Goal: Complete application form

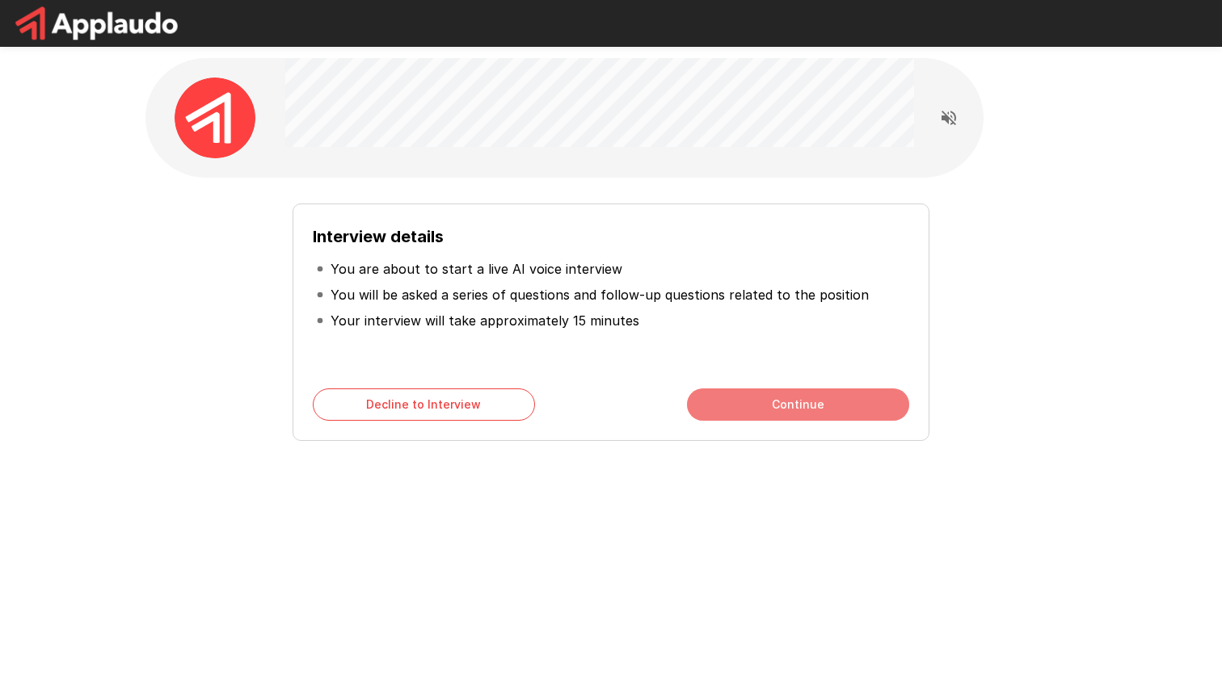
click at [777, 402] on button "Continue" at bounding box center [798, 405] width 222 height 32
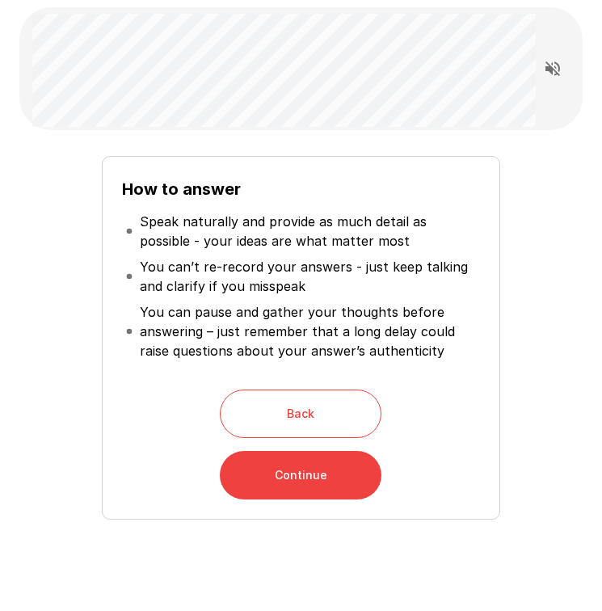
scroll to position [113, 0]
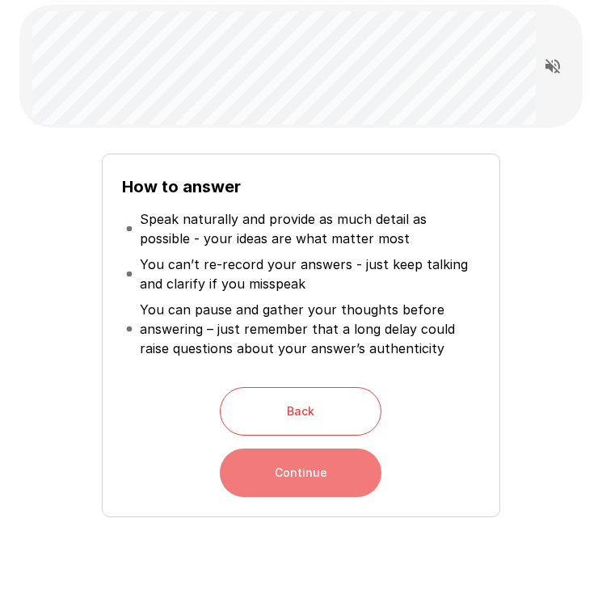
click at [318, 469] on button "Continue" at bounding box center [301, 472] width 162 height 48
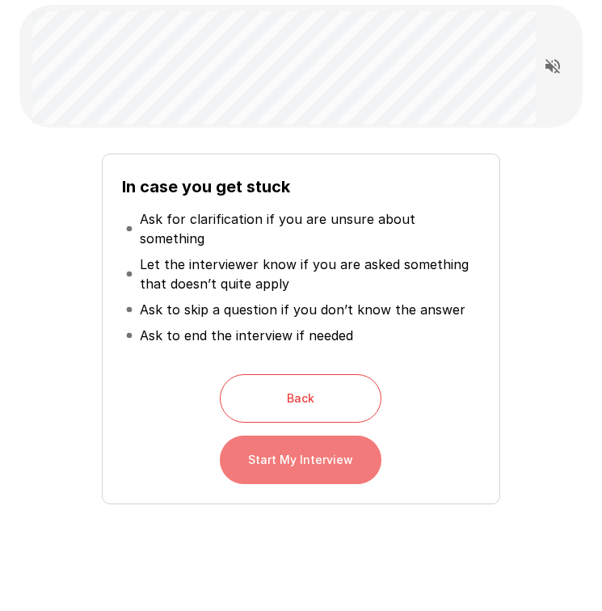
click at [322, 445] on button "Start My Interview" at bounding box center [301, 459] width 162 height 48
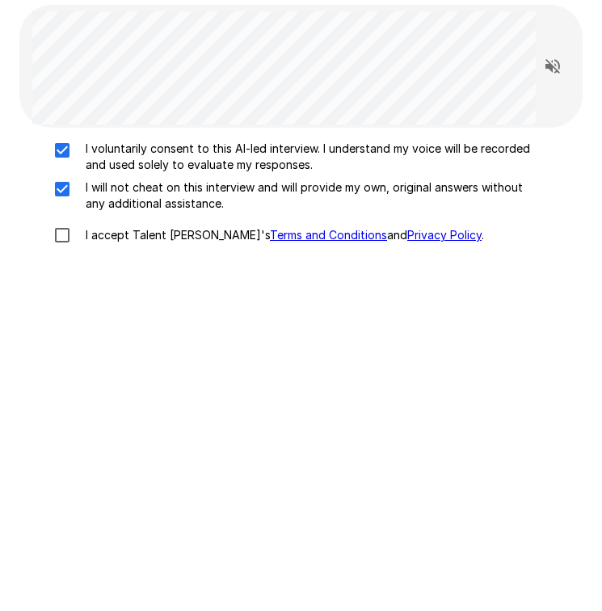
scroll to position [94, 0]
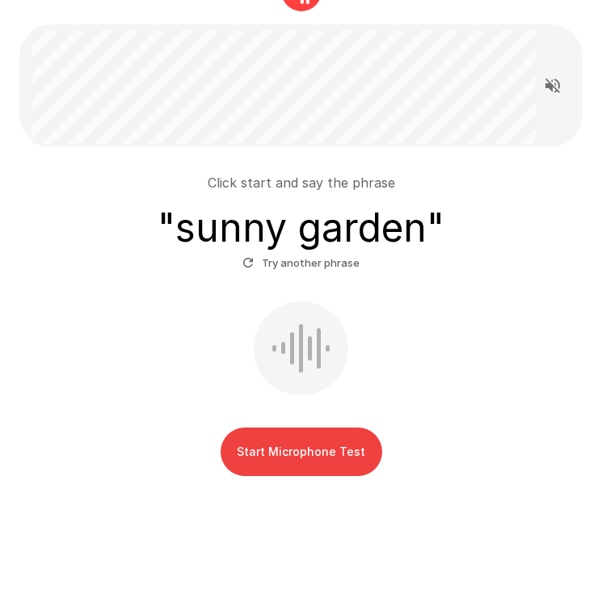
click at [312, 452] on button "Start Microphone Test" at bounding box center [302, 451] width 162 height 48
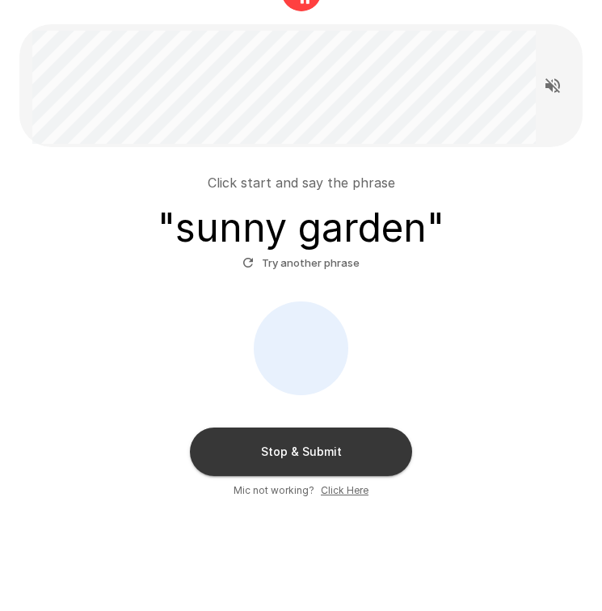
click at [351, 448] on button "Stop & Submit" at bounding box center [301, 451] width 222 height 48
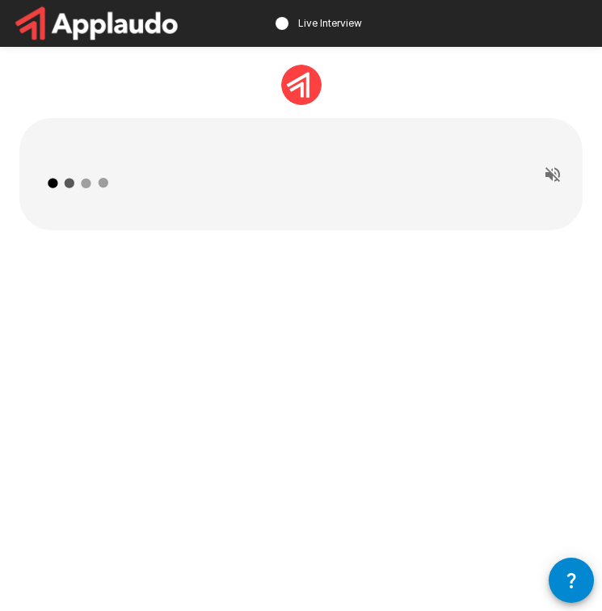
click at [554, 178] on icon "Read questions aloud" at bounding box center [552, 174] width 19 height 19
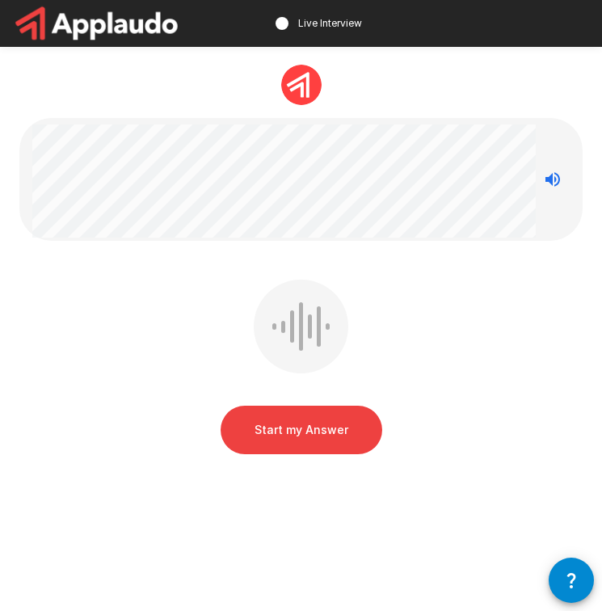
click at [294, 436] on button "Start my Answer" at bounding box center [302, 430] width 162 height 48
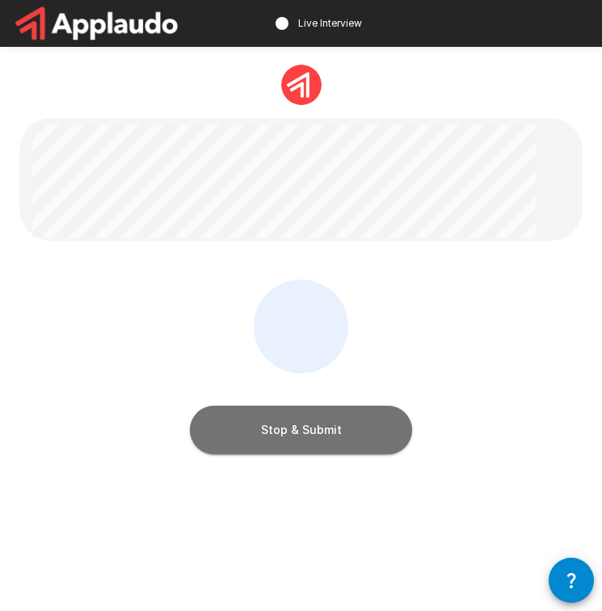
click at [314, 416] on button "Stop & Submit" at bounding box center [301, 430] width 222 height 48
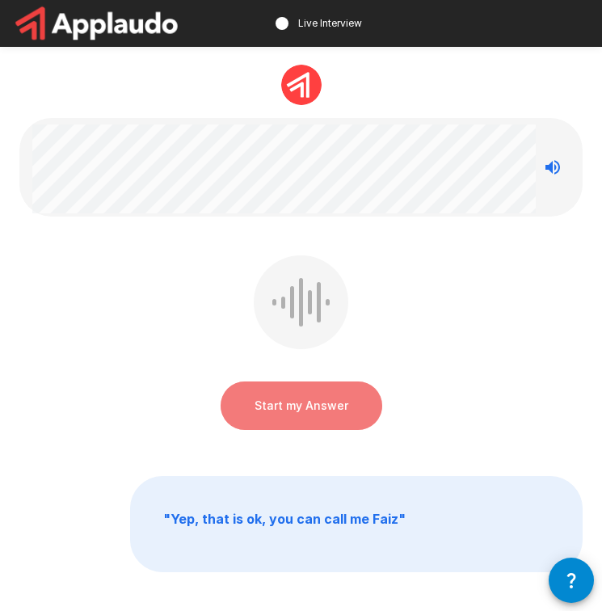
click at [320, 403] on button "Start my Answer" at bounding box center [302, 405] width 162 height 48
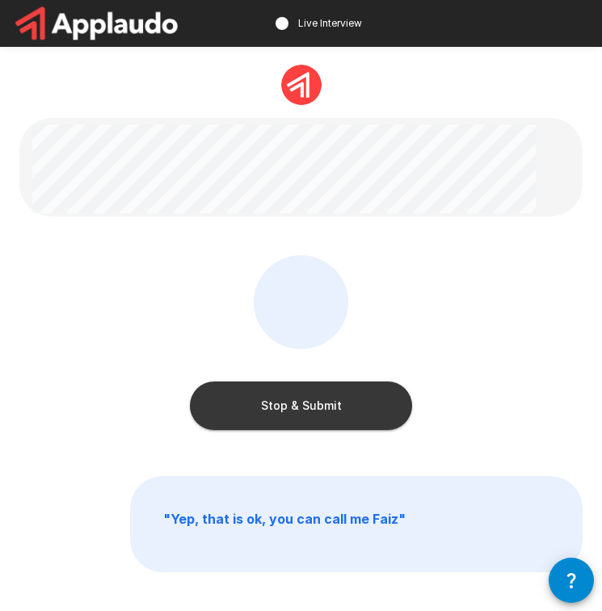
click at [302, 401] on button "Stop & Submit" at bounding box center [301, 405] width 222 height 48
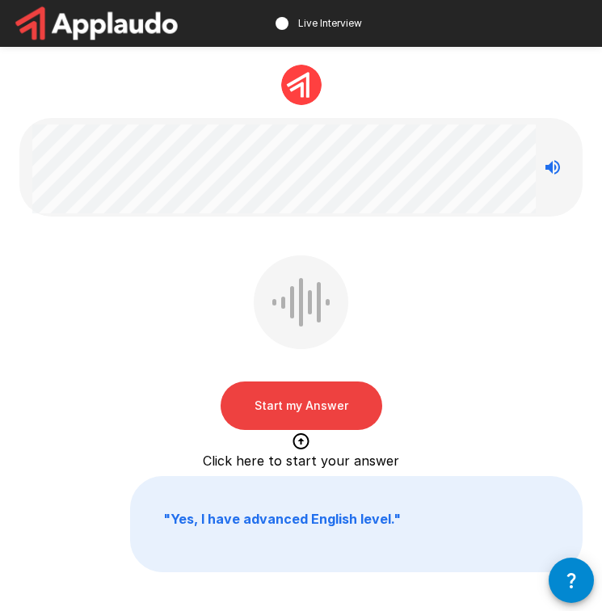
click at [324, 401] on button "Start my Answer" at bounding box center [302, 405] width 162 height 48
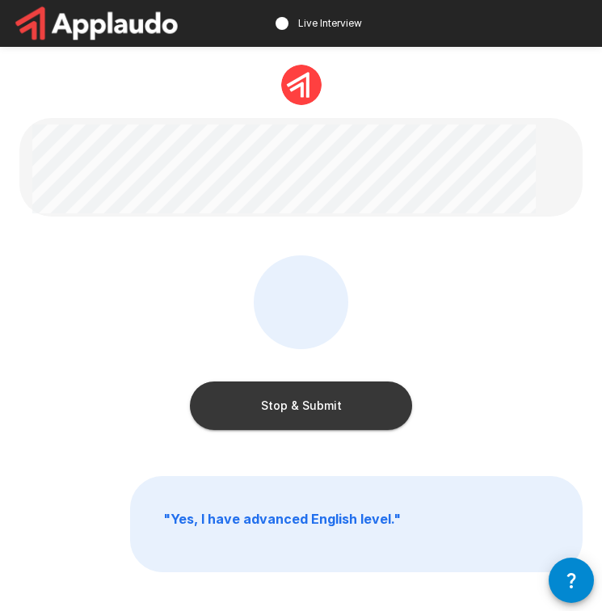
click at [323, 409] on button "Stop & Submit" at bounding box center [301, 405] width 222 height 48
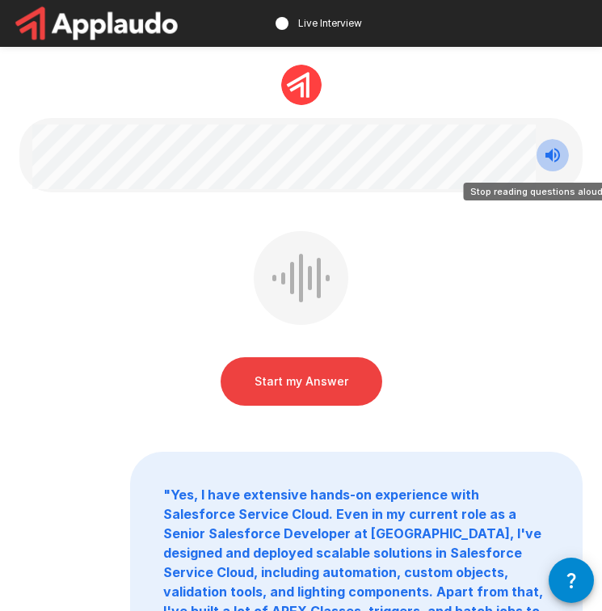
click at [553, 158] on icon "Stop reading questions aloud" at bounding box center [552, 154] width 19 height 19
click at [553, 158] on icon "Read questions aloud" at bounding box center [552, 154] width 19 height 19
click at [284, 372] on button "Start my Answer" at bounding box center [302, 381] width 162 height 48
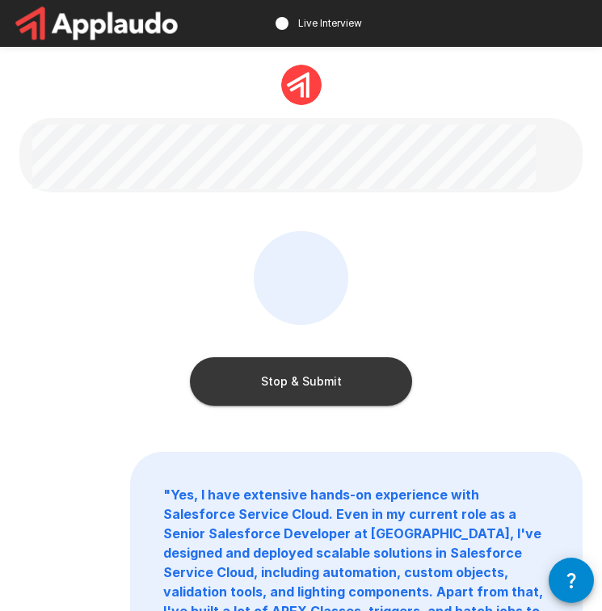
click at [312, 383] on button "Stop & Submit" at bounding box center [301, 381] width 222 height 48
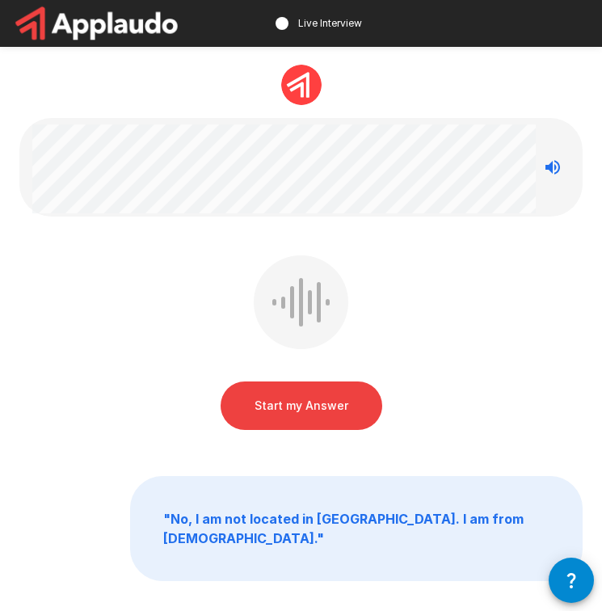
click at [316, 402] on button "Start my Answer" at bounding box center [302, 405] width 162 height 48
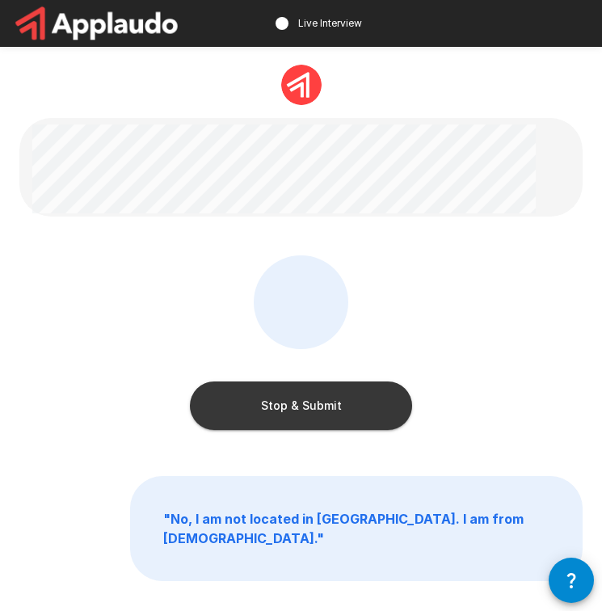
click at [294, 396] on button "Stop & Submit" at bounding box center [301, 405] width 222 height 48
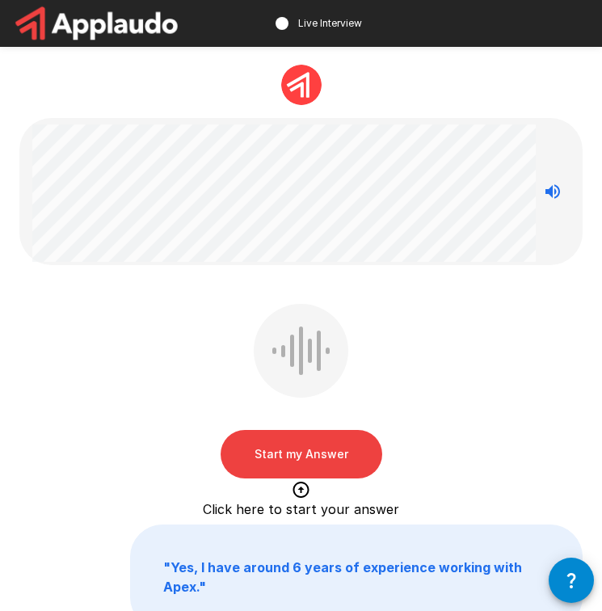
click at [342, 451] on button "Start my Answer" at bounding box center [302, 454] width 162 height 48
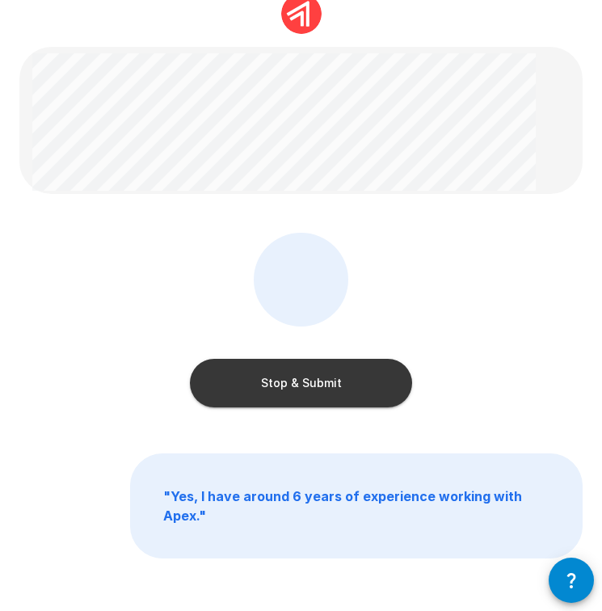
scroll to position [75, 0]
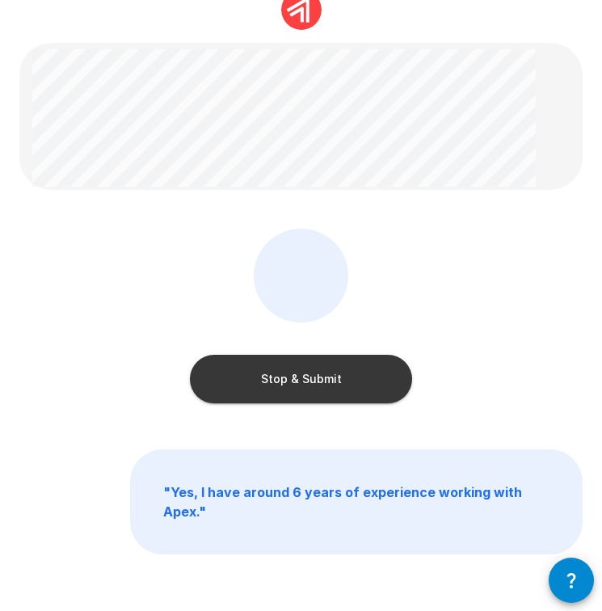
click at [337, 388] on button "Stop & Submit" at bounding box center [301, 379] width 222 height 48
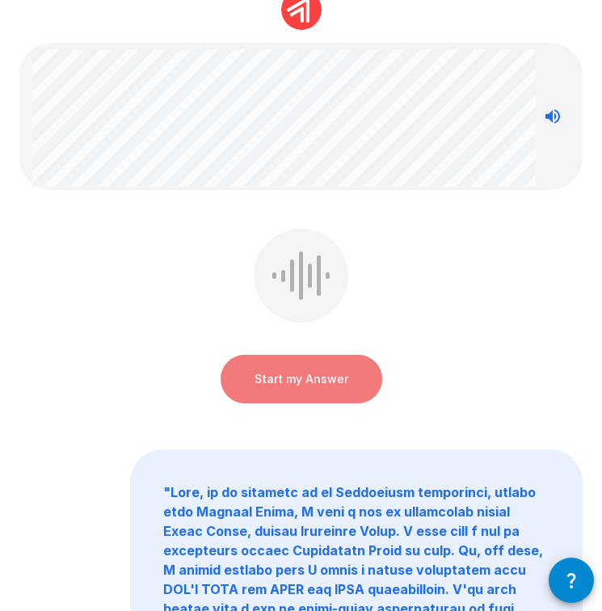
click at [279, 374] on button "Start my Answer" at bounding box center [302, 379] width 162 height 48
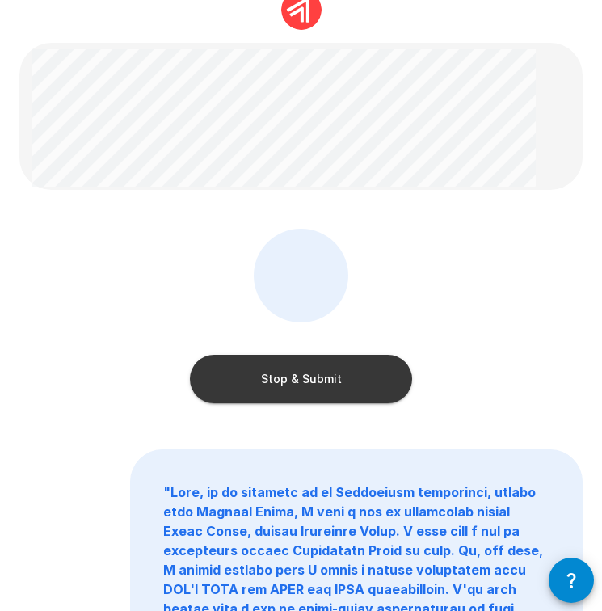
click at [330, 394] on button "Stop & Submit" at bounding box center [301, 379] width 222 height 48
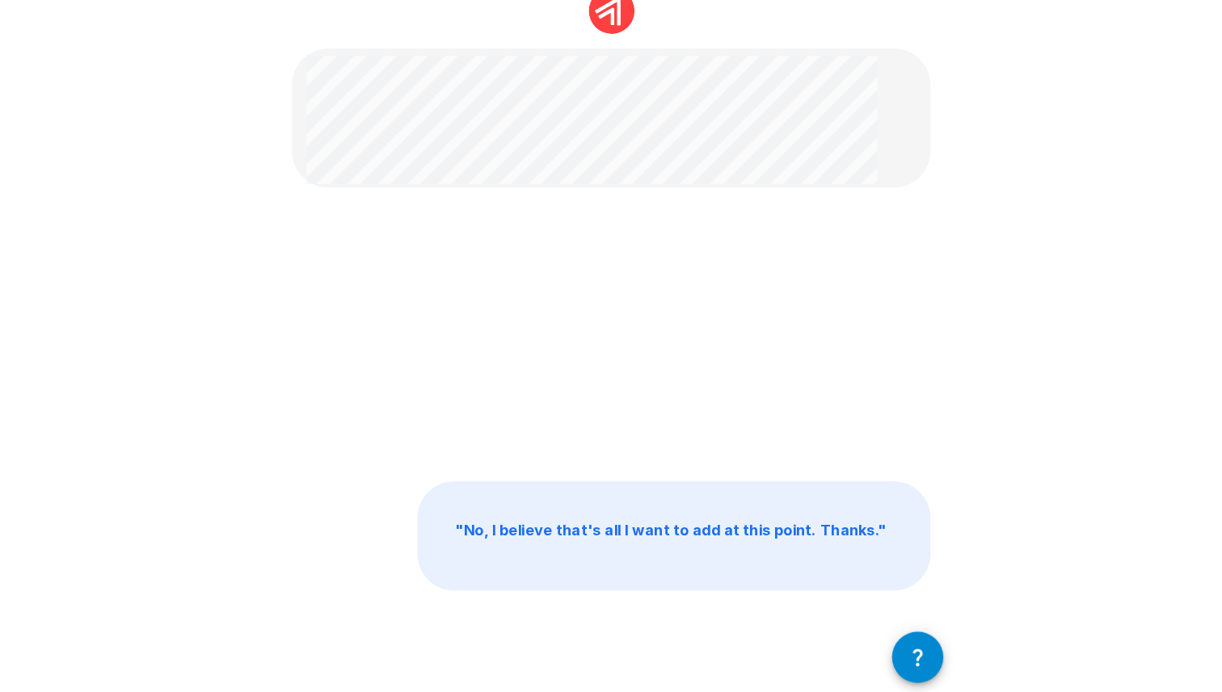
scroll to position [0, 0]
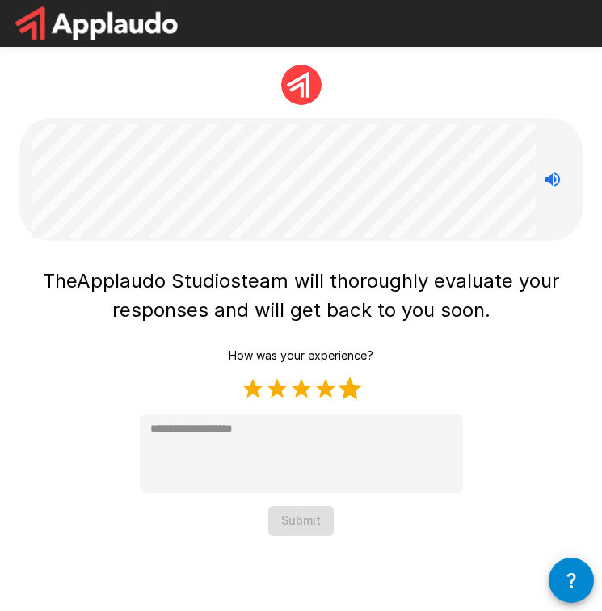
click at [351, 393] on label "5 Stars" at bounding box center [350, 388] width 24 height 24
type textarea "*"
click at [292, 519] on button "Submit" at bounding box center [300, 521] width 65 height 30
